Goal: Task Accomplishment & Management: Complete application form

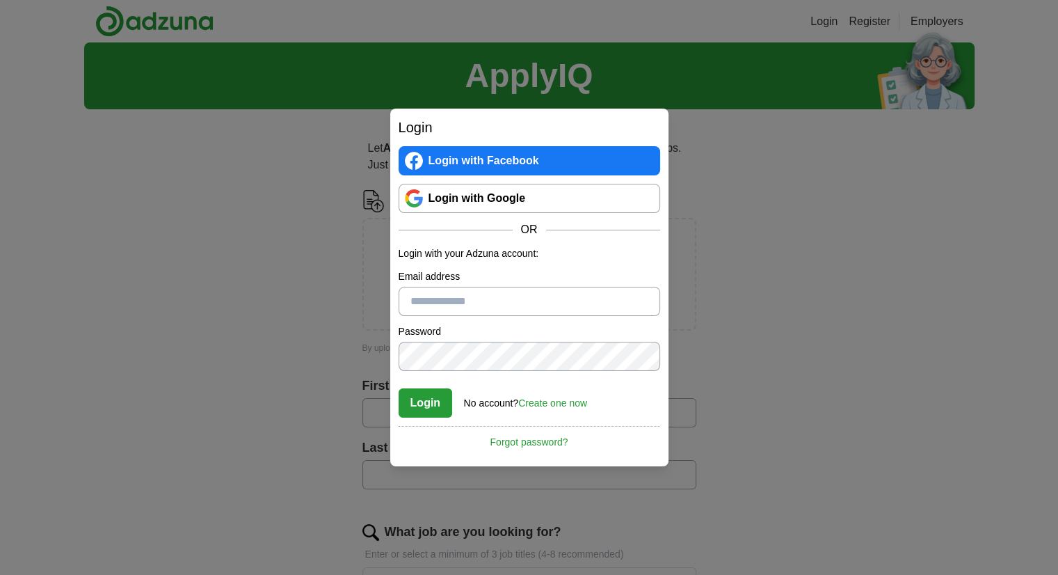
click at [468, 299] on input "Email address" at bounding box center [530, 301] width 262 height 29
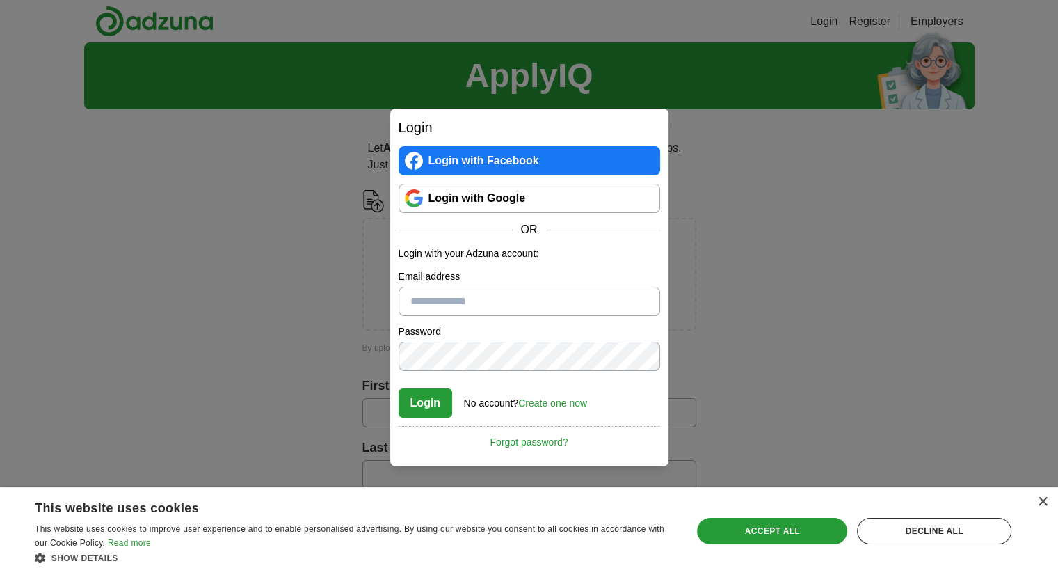
click at [557, 404] on link "Create one now" at bounding box center [552, 402] width 69 height 11
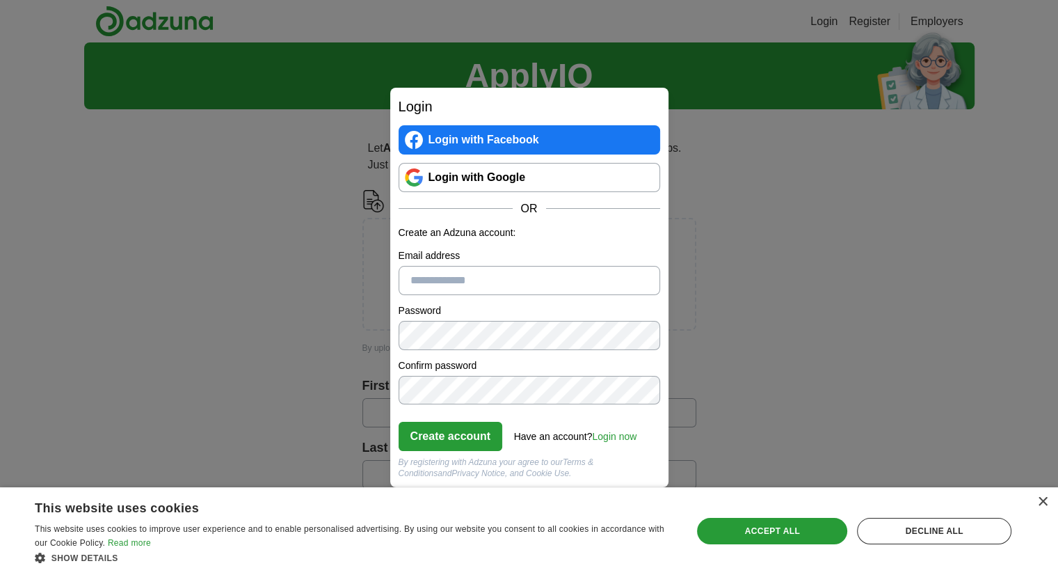
click at [470, 277] on input "Email address" at bounding box center [530, 280] width 262 height 29
type input "**********"
click at [436, 431] on button "Create account" at bounding box center [451, 436] width 104 height 29
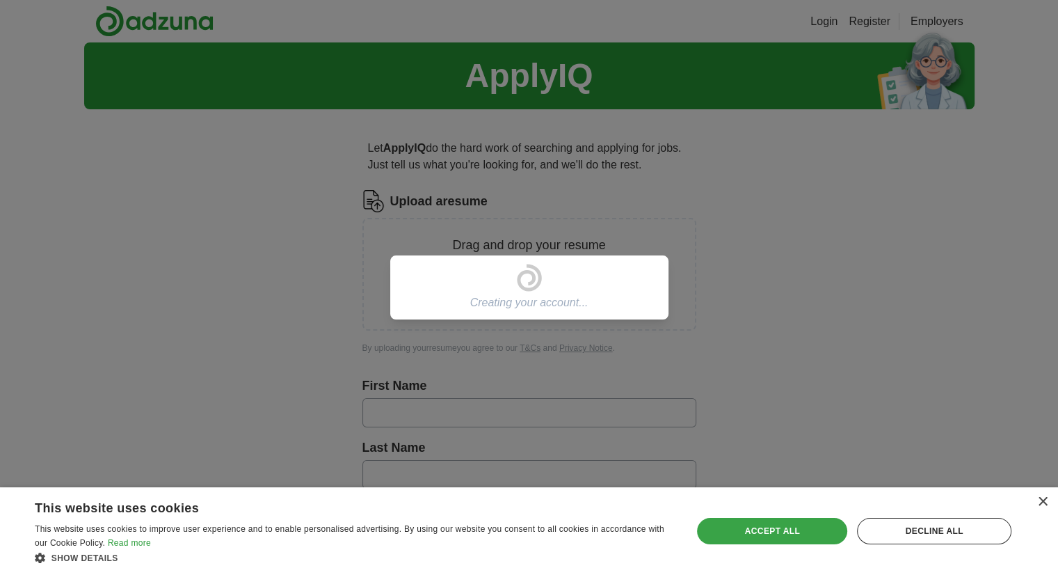
click at [782, 537] on div "Accept all" at bounding box center [772, 531] width 150 height 26
